Goal: Find specific page/section: Find specific page/section

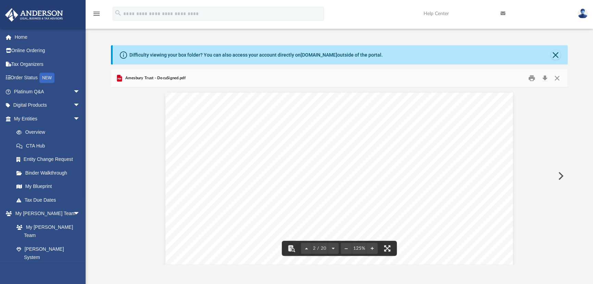
scroll to position [747, 0]
click at [73, 105] on span "arrow_drop_down" at bounding box center [80, 105] width 14 height 14
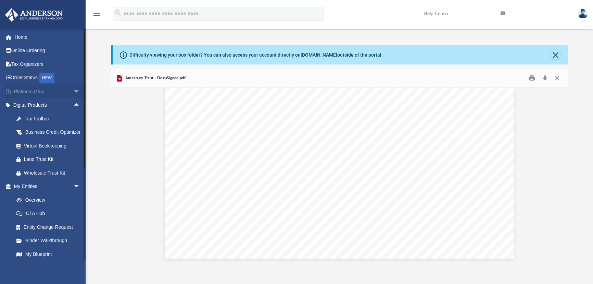
click at [73, 89] on span "arrow_drop_down" at bounding box center [80, 92] width 14 height 14
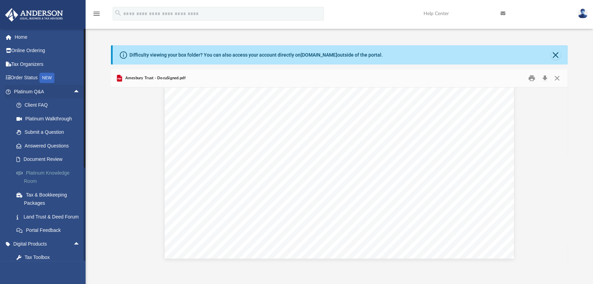
click at [49, 171] on link "Platinum Knowledge Room" at bounding box center [50, 177] width 81 height 22
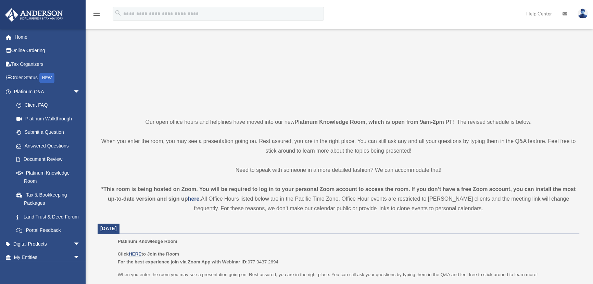
scroll to position [93, 0]
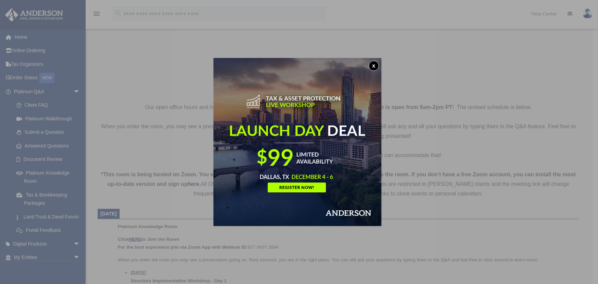
drag, startPoint x: 377, startPoint y: 65, endPoint x: 318, endPoint y: 100, distance: 68.6
click at [377, 65] on button "x" at bounding box center [374, 66] width 10 height 10
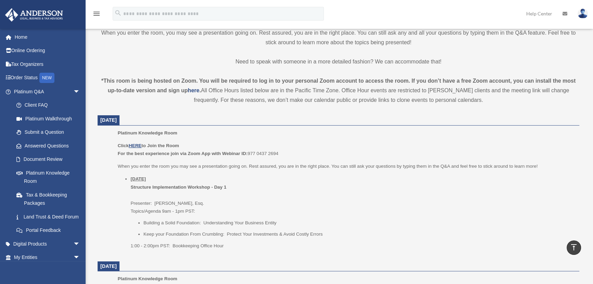
scroll to position [218, 0]
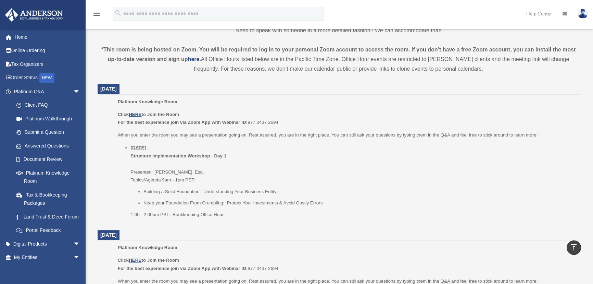
click at [135, 112] on u "HERE" at bounding box center [135, 114] width 13 height 5
